Goal: Find specific page/section: Find specific page/section

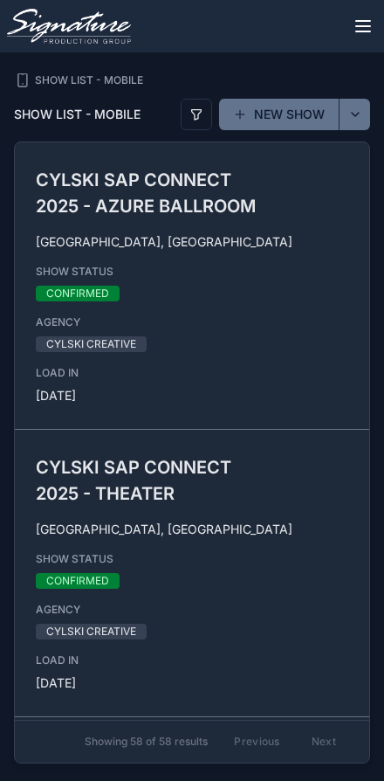
click at [368, 22] on icon "scrollable content" at bounding box center [363, 26] width 21 height 21
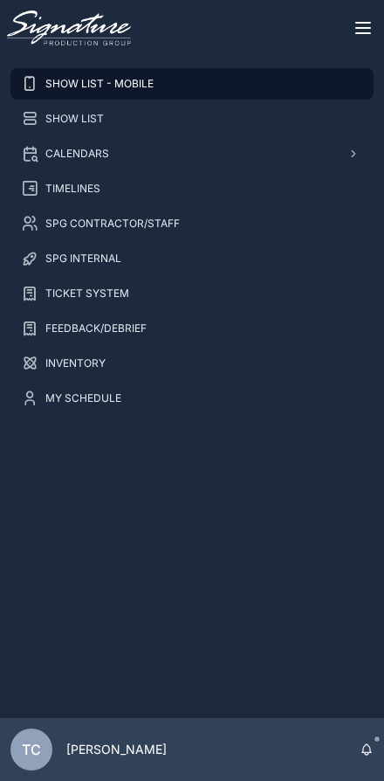
click at [133, 364] on div "INVENTORY" at bounding box center [192, 364] width 343 height 28
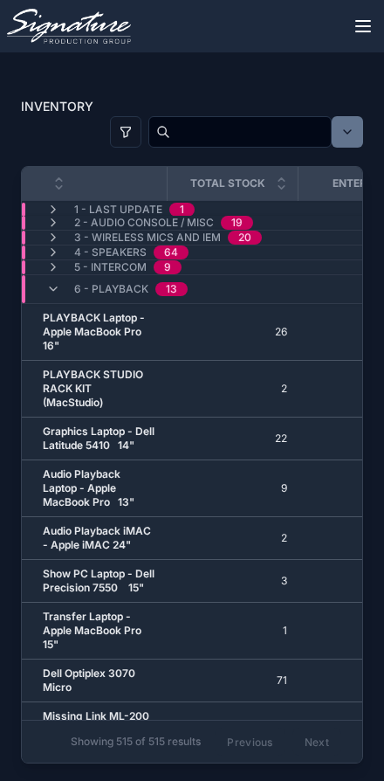
click at [206, 286] on div "6 - Playback 13" at bounding box center [116, 289] width 183 height 28
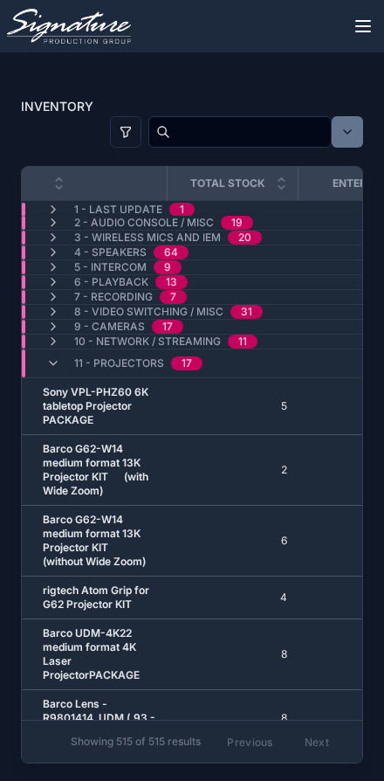
click at [249, 118] on input "scrollable content" at bounding box center [250, 132] width 161 height 28
click at [235, 138] on input "scrollable content" at bounding box center [250, 132] width 161 height 28
type input "****"
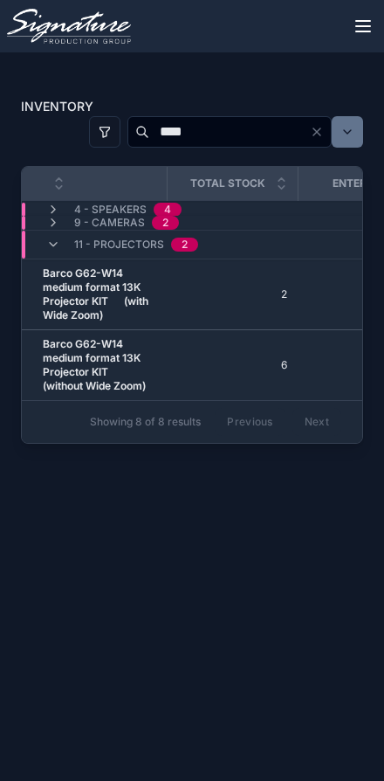
click at [52, 220] on icon "scrollable content" at bounding box center [53, 223] width 14 height 14
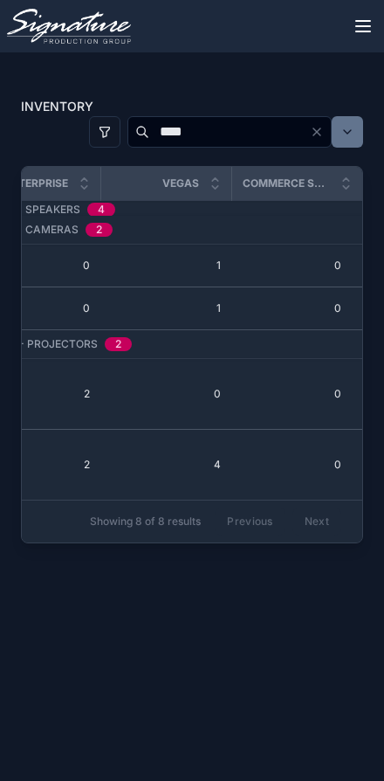
scroll to position [0, 329]
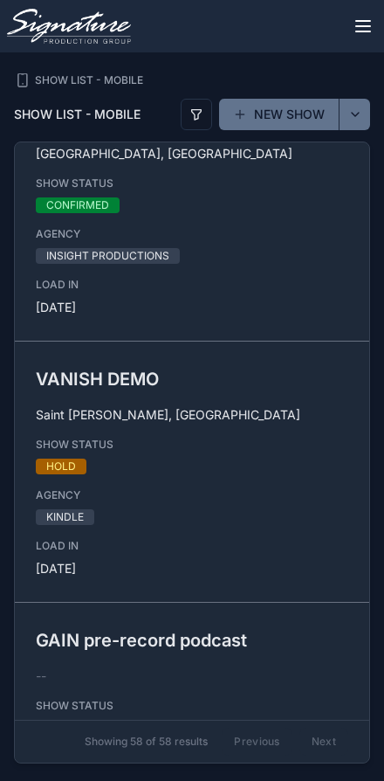
scroll to position [1775, 0]
